Goal: Transaction & Acquisition: Purchase product/service

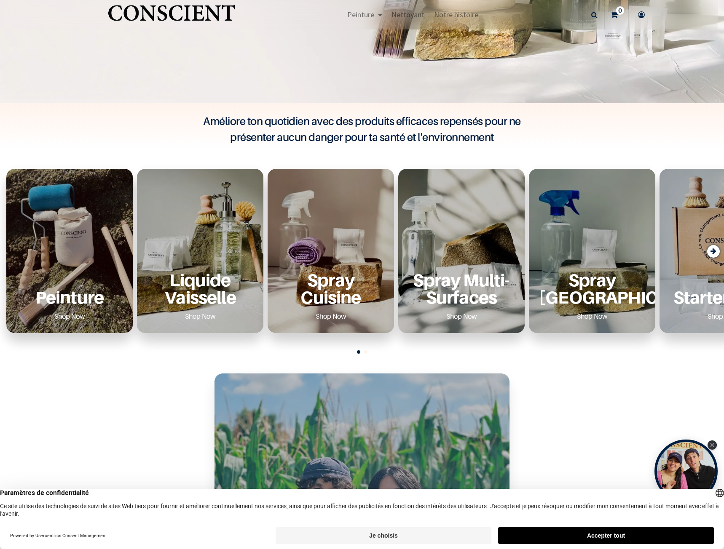
scroll to position [347, 0]
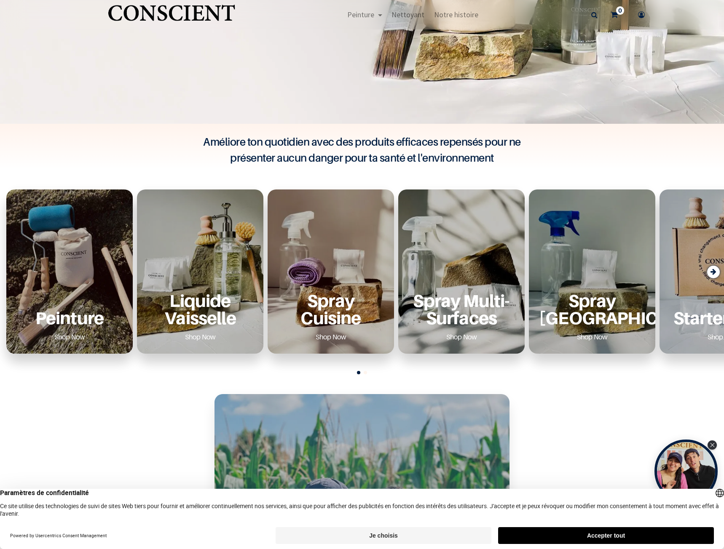
click at [64, 338] on link "Shop Now" at bounding box center [69, 336] width 51 height 13
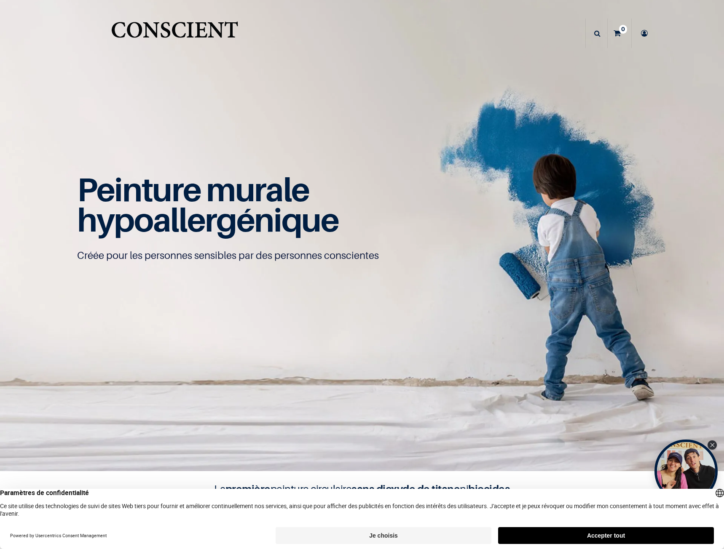
click at [67, 338] on div "Peinture murale hypoallergénique Créée pour les personnes sensibles par des per…" at bounding box center [362, 235] width 590 height 235
click at [444, 34] on span "Notre histoire" at bounding box center [459, 33] width 44 height 10
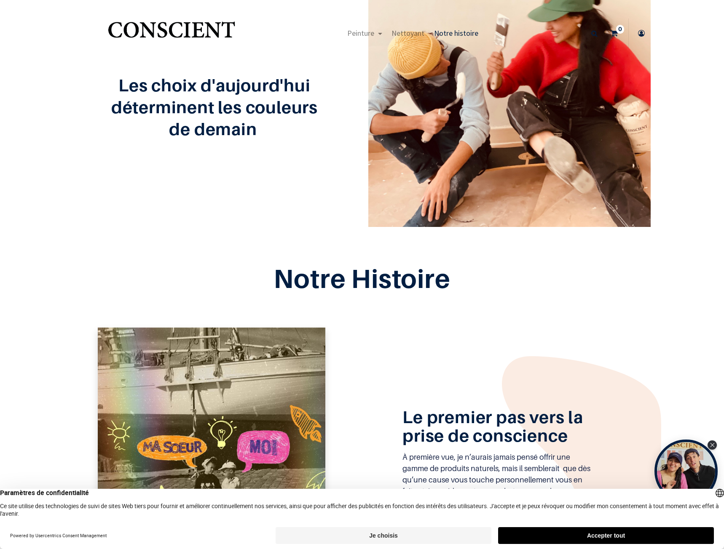
scroll to position [26, 0]
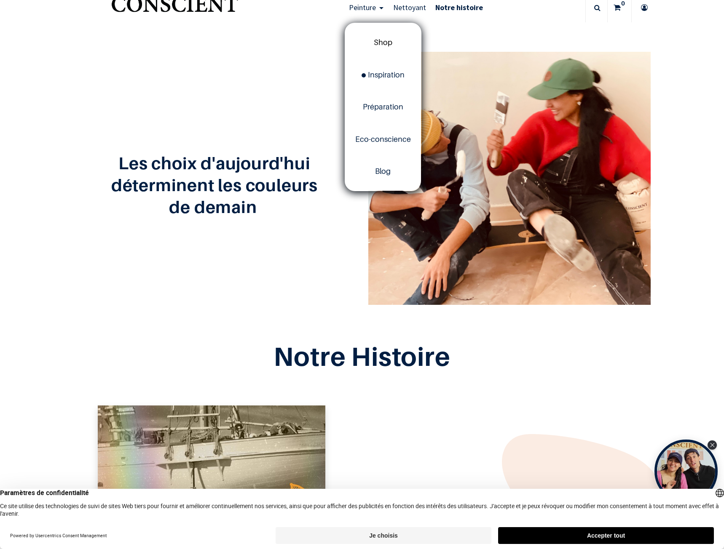
click at [374, 41] on span "Shop" at bounding box center [383, 42] width 19 height 9
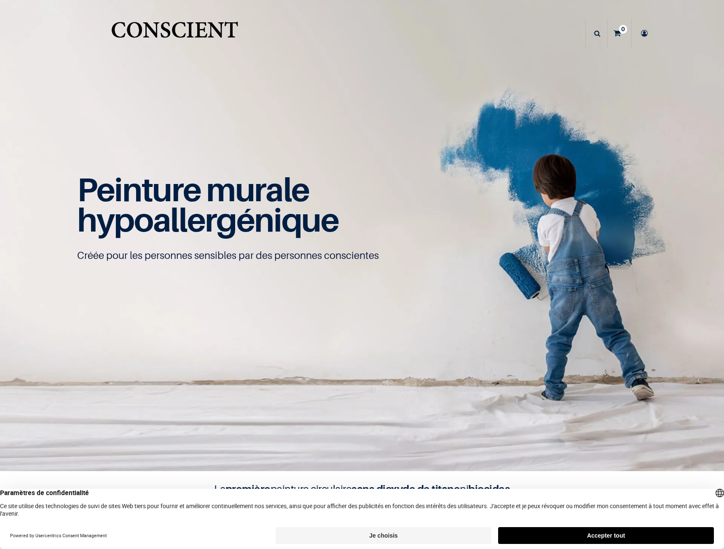
click at [372, 41] on link "Peinture" at bounding box center [368, 33] width 44 height 29
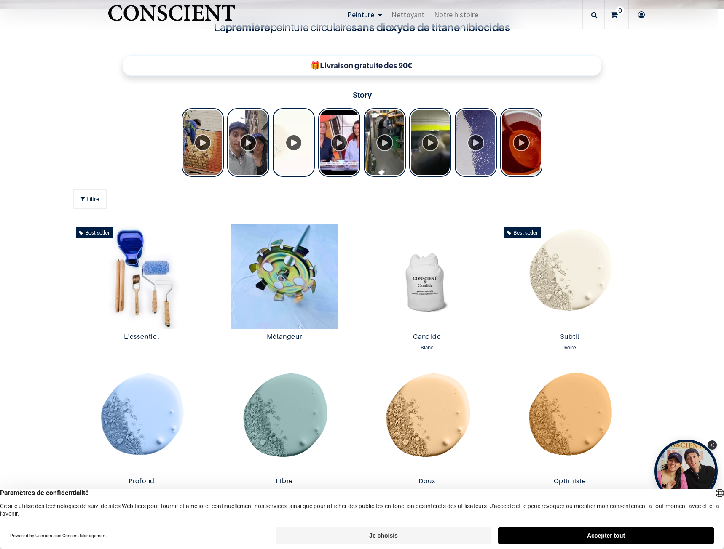
scroll to position [375, 0]
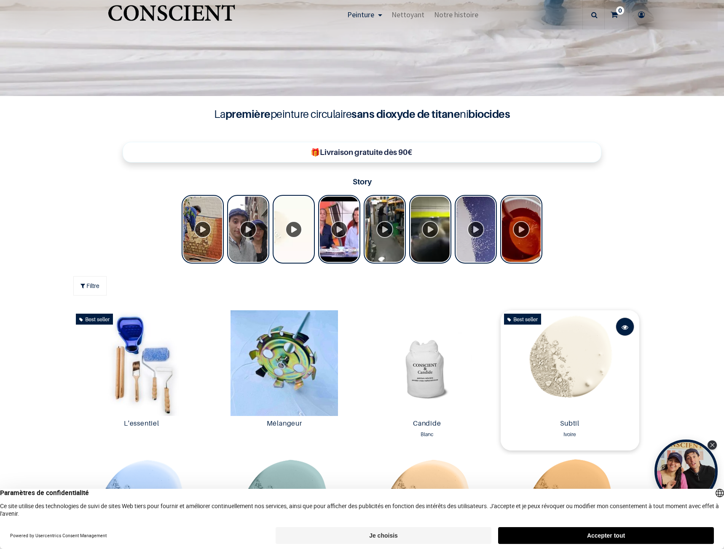
click at [622, 333] on span at bounding box center [624, 327] width 7 height 19
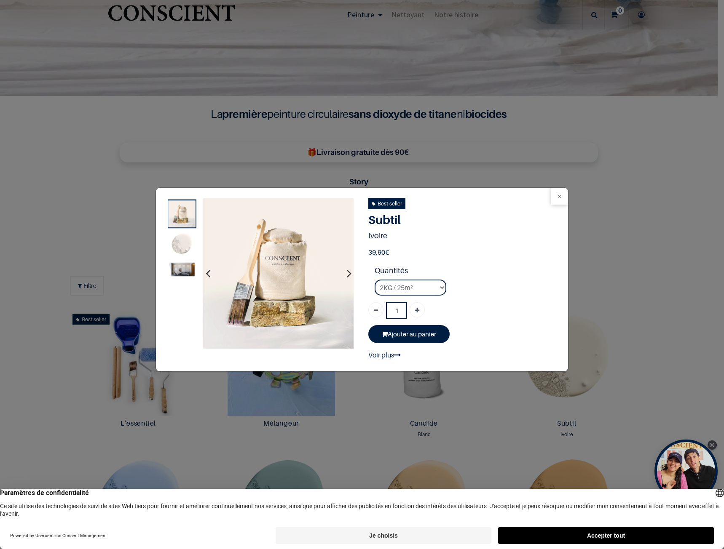
click at [181, 270] on img at bounding box center [182, 269] width 26 height 13
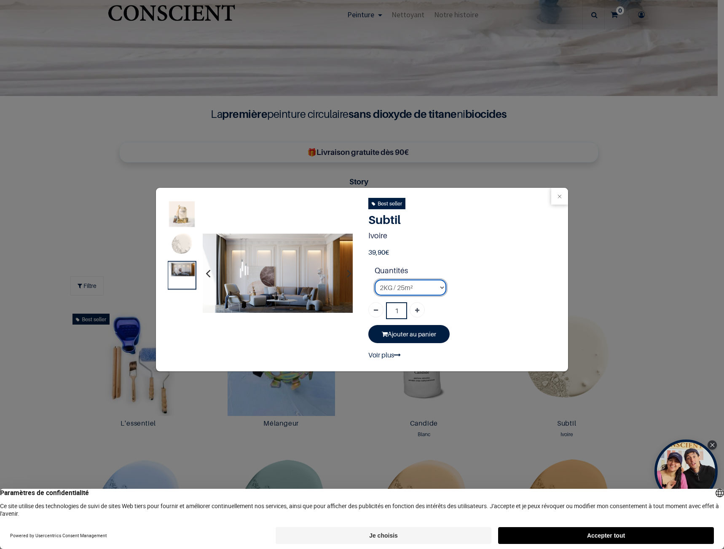
click at [436, 283] on select "2KG / 25m² 4KG / 50m² 8KG / 100m² Testeur" at bounding box center [410, 288] width 72 height 16
click at [374, 280] on select "2KG / 25m² 4KG / 50m² 8KG / 100m² Testeur" at bounding box center [410, 288] width 72 height 16
click at [558, 194] on button "Close" at bounding box center [559, 196] width 17 height 17
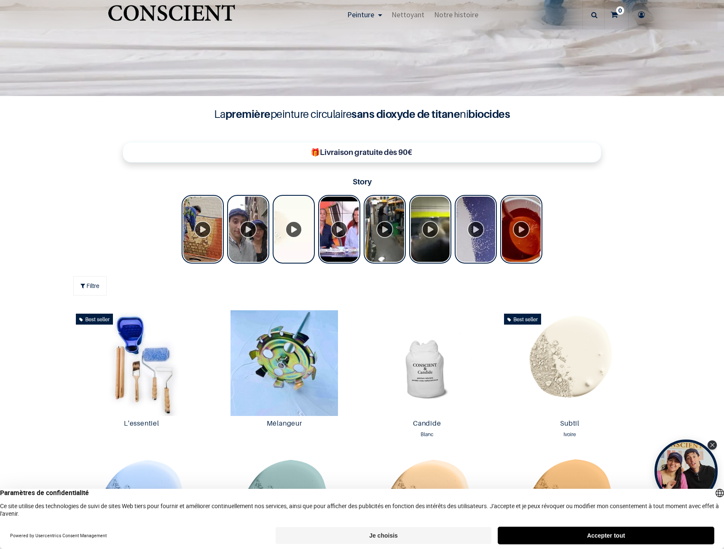
click at [580, 535] on button "Accepter tout" at bounding box center [606, 535] width 216 height 17
